Goal: Find specific page/section: Find specific page/section

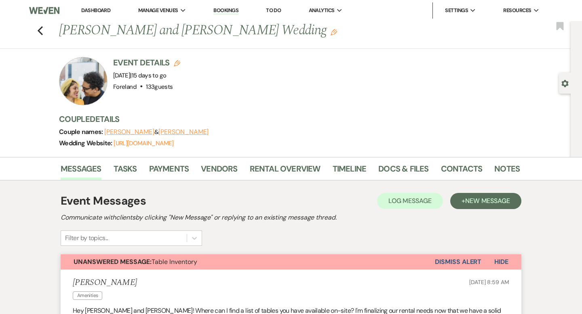
click at [230, 14] on link "Bookings" at bounding box center [225, 11] width 25 height 8
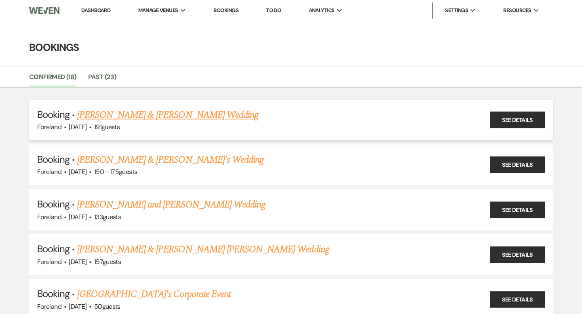
click at [126, 118] on link "[PERSON_NAME] & [PERSON_NAME] Wedding" at bounding box center [167, 115] width 181 height 15
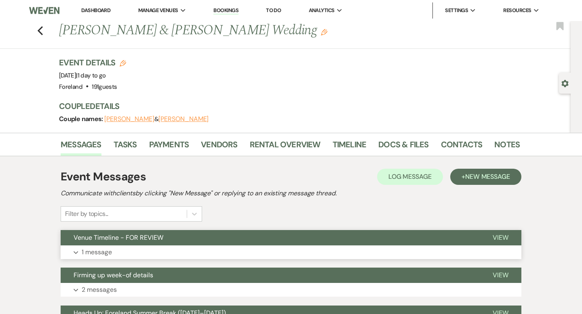
click at [101, 240] on span "Venue Timeline - FOR REVIEW" at bounding box center [119, 237] width 90 height 8
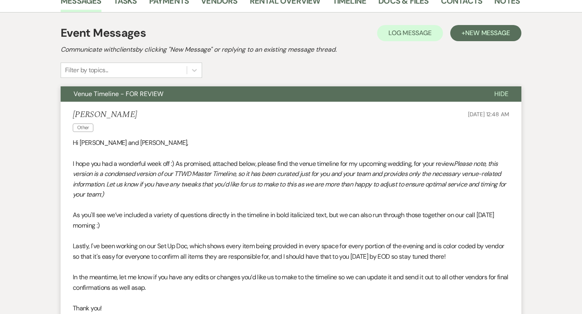
scroll to position [286, 0]
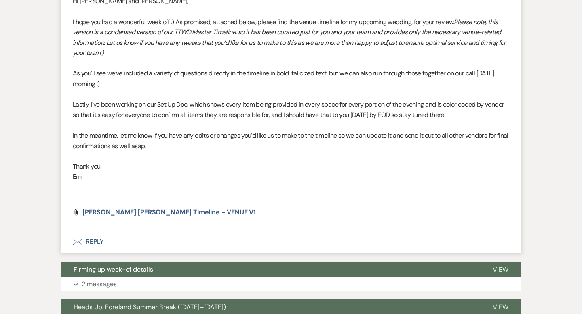
click at [116, 211] on span "[PERSON_NAME] [PERSON_NAME] Timeline - VENUE V1" at bounding box center [168, 212] width 173 height 8
